Goal: Task Accomplishment & Management: Use online tool/utility

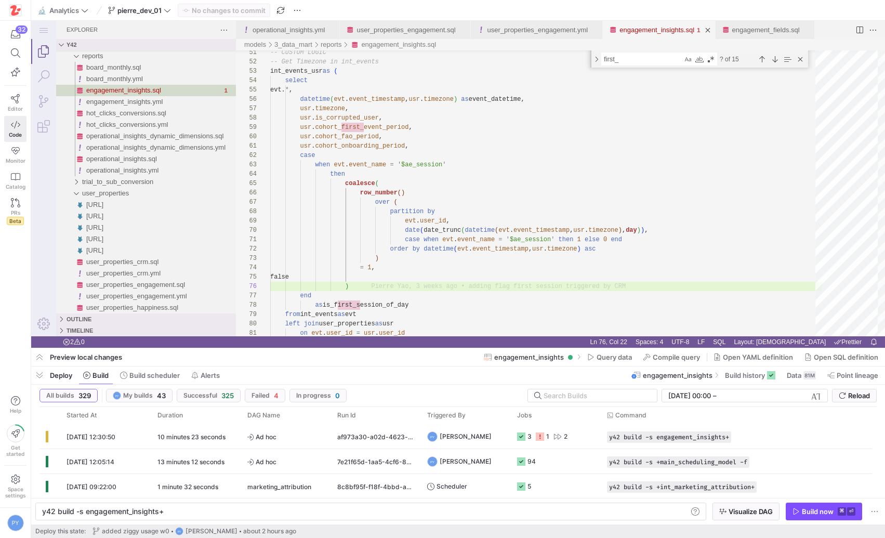
scroll to position [47, 79]
